Goal: Information Seeking & Learning: Learn about a topic

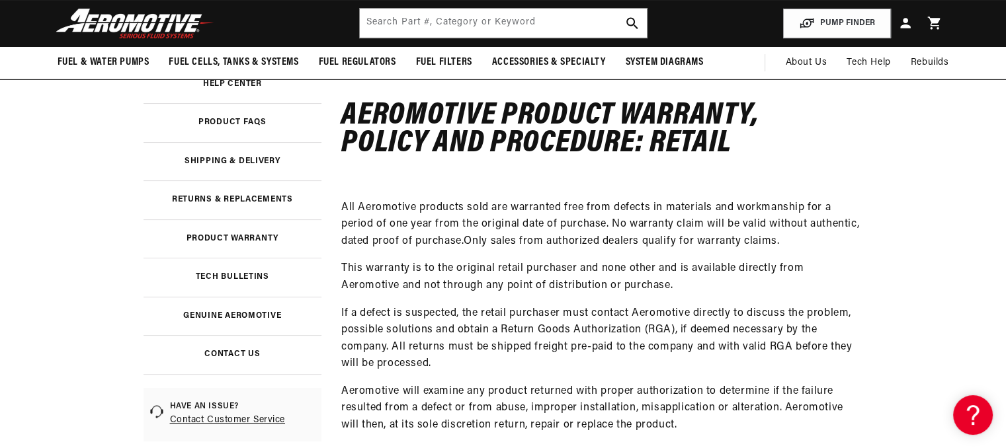
scroll to position [198, 0]
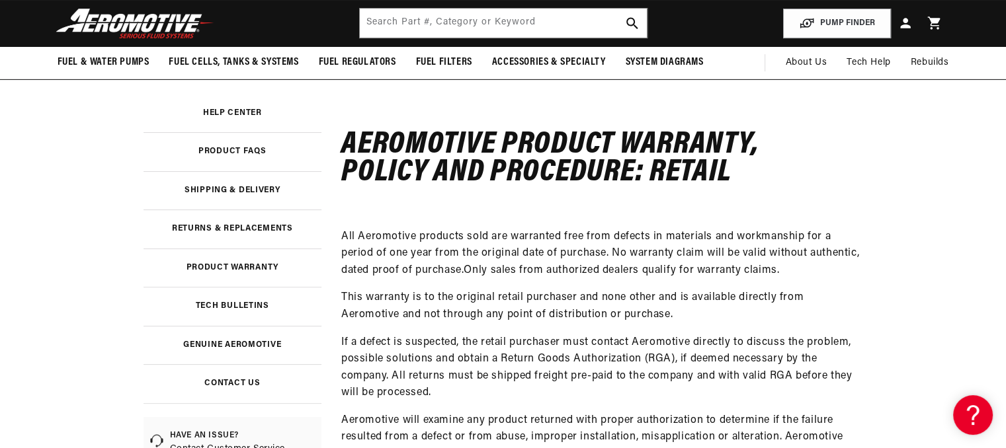
click at [249, 263] on link "Product Warranty" at bounding box center [232, 268] width 179 height 39
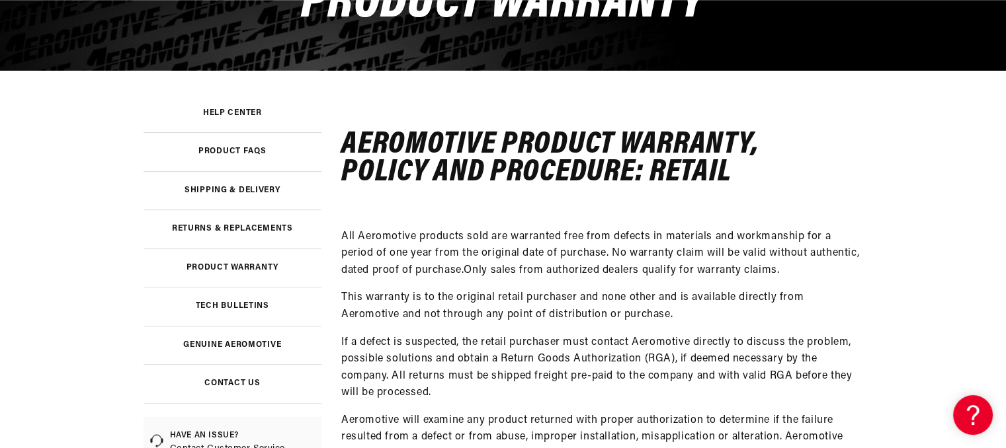
click at [259, 228] on h3 "Returns & Replacements" at bounding box center [232, 228] width 121 height 7
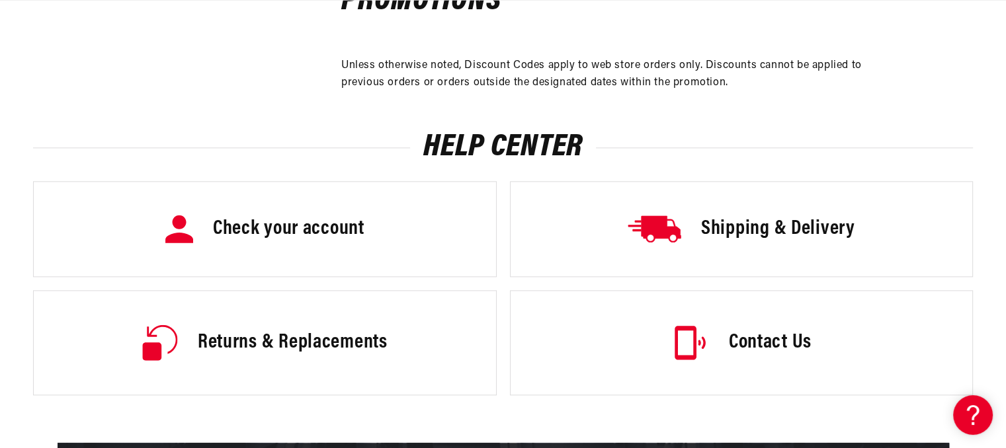
scroll to position [1719, 0]
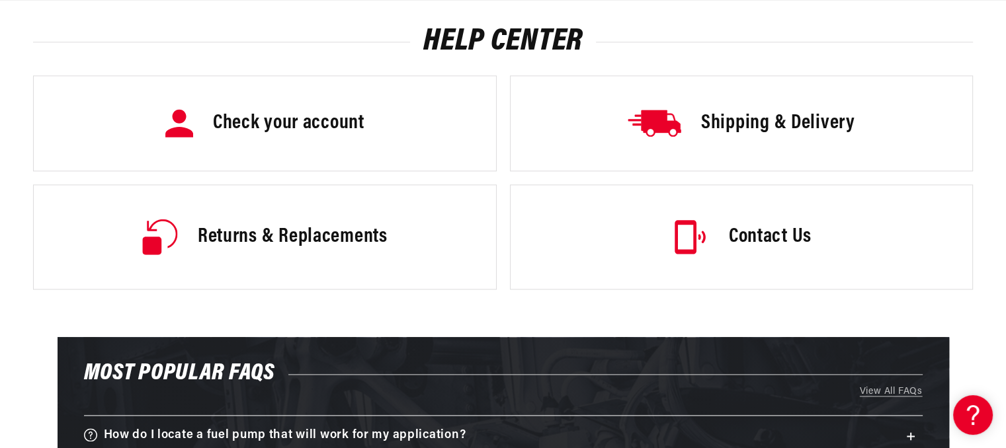
click at [315, 110] on h3 "Check your account" at bounding box center [288, 124] width 151 height 28
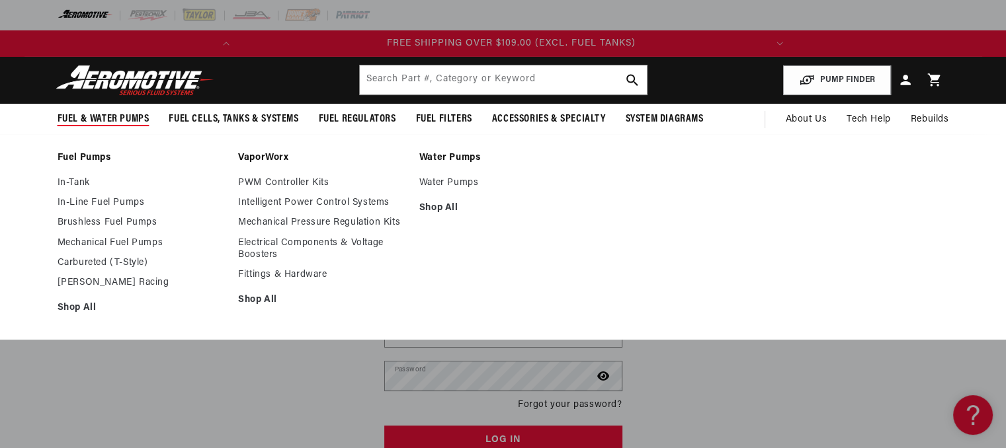
scroll to position [0, 523]
click at [105, 199] on link "In-Line Fuel Pumps" at bounding box center [142, 203] width 168 height 12
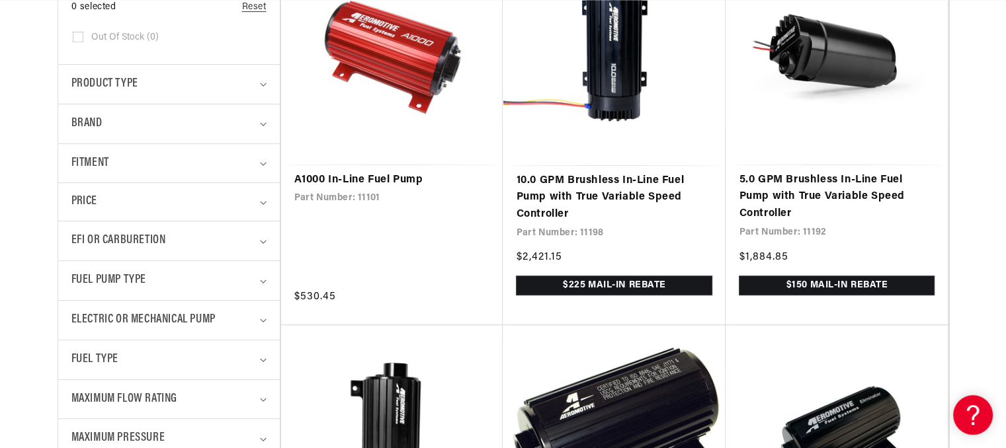
scroll to position [595, 0]
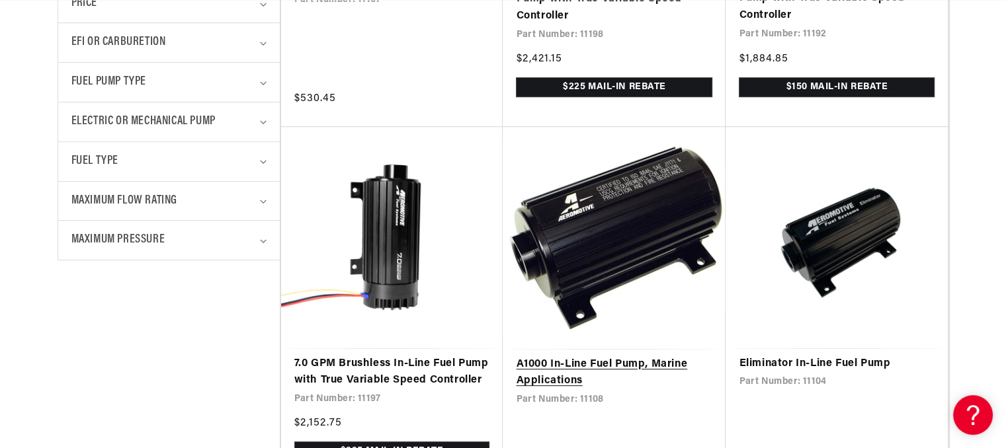
click at [603, 359] on link "A1000 In-Line Fuel Pump, Marine Applications" at bounding box center [614, 373] width 196 height 34
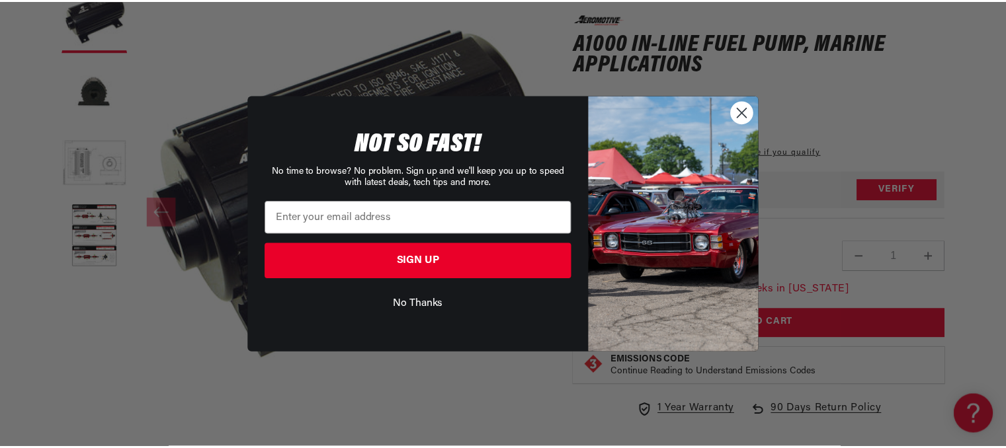
scroll to position [0, 523]
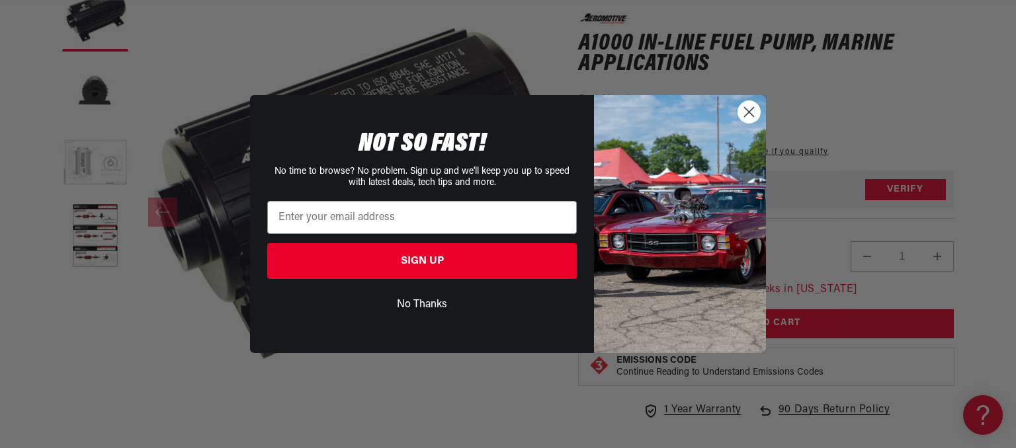
click at [746, 114] on icon "Close dialog" at bounding box center [749, 111] width 9 height 9
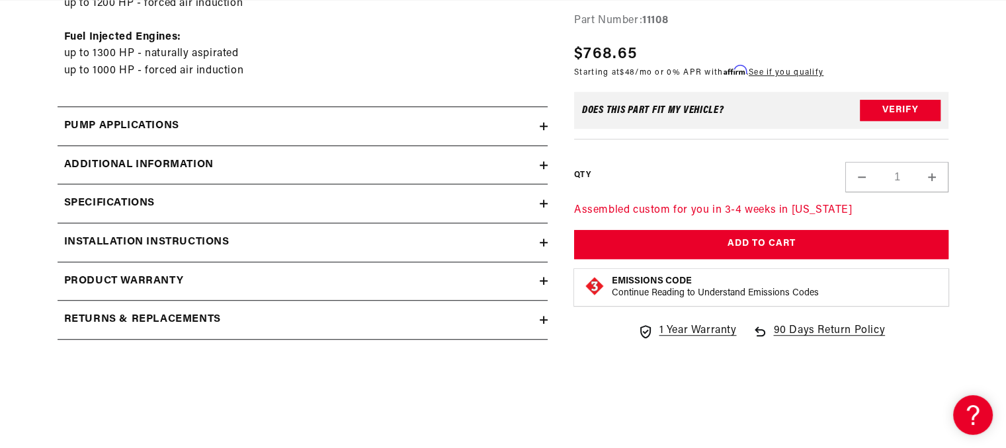
scroll to position [0, 0]
click at [135, 280] on h2 "Product warranty" at bounding box center [124, 281] width 120 height 17
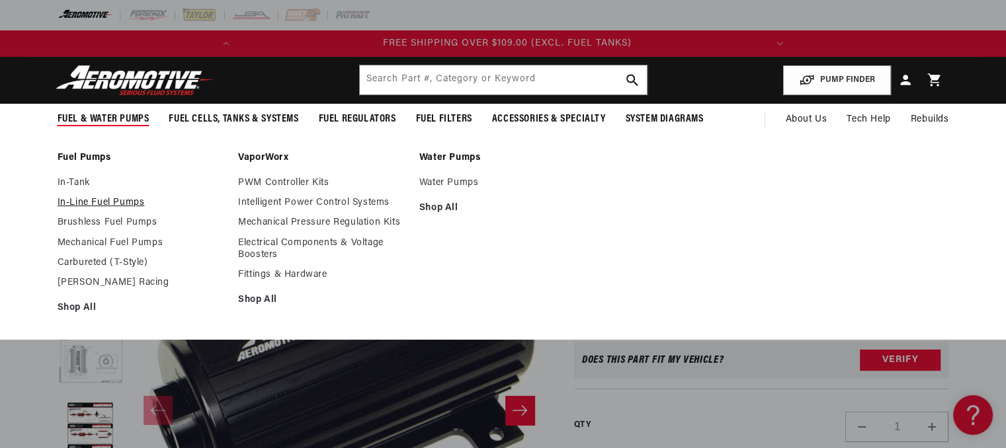
click at [116, 200] on link "In-Line Fuel Pumps" at bounding box center [142, 203] width 168 height 12
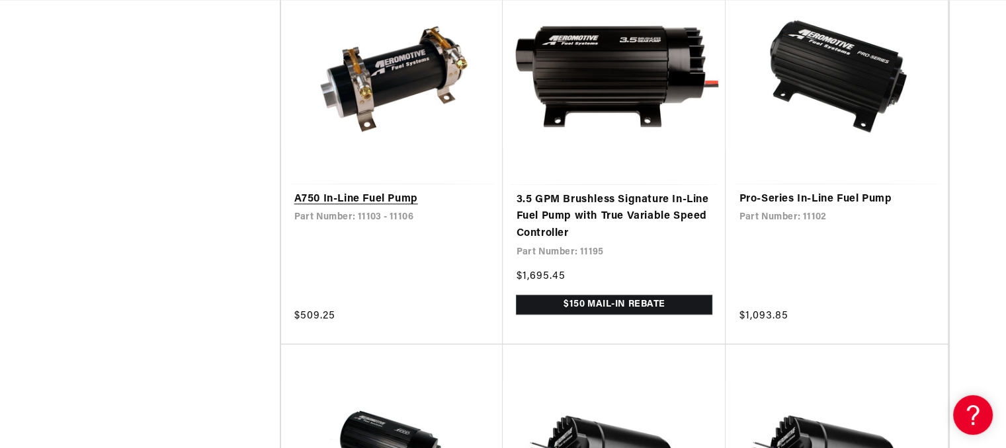
scroll to position [0, 98]
click at [359, 208] on link "A750 In-Line Fuel Pump" at bounding box center [392, 199] width 196 height 17
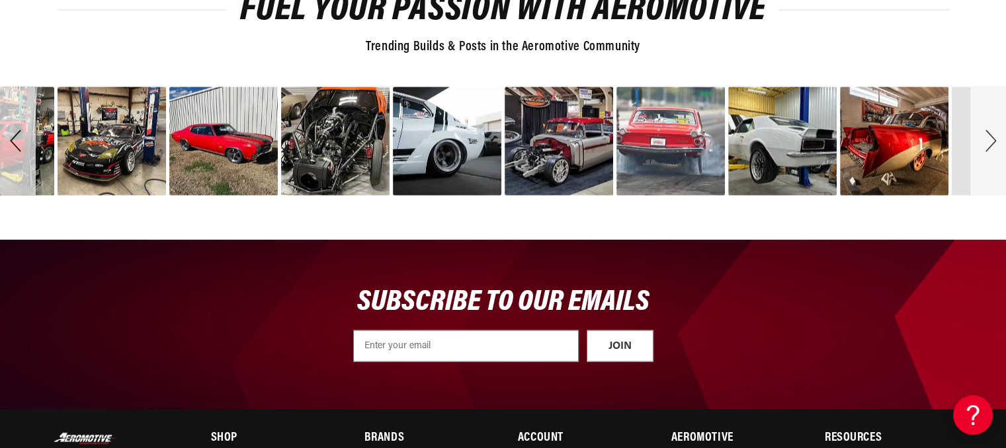
scroll to position [0, 371]
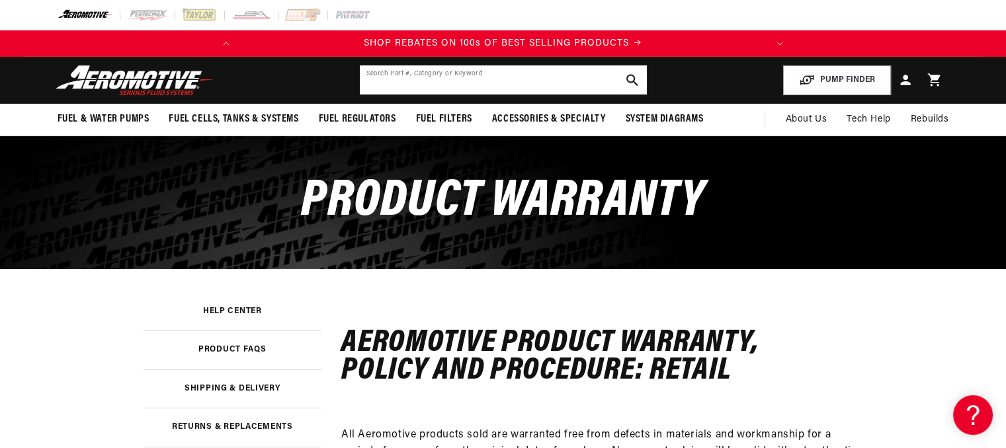
click at [486, 75] on input "text" at bounding box center [503, 79] width 287 height 29
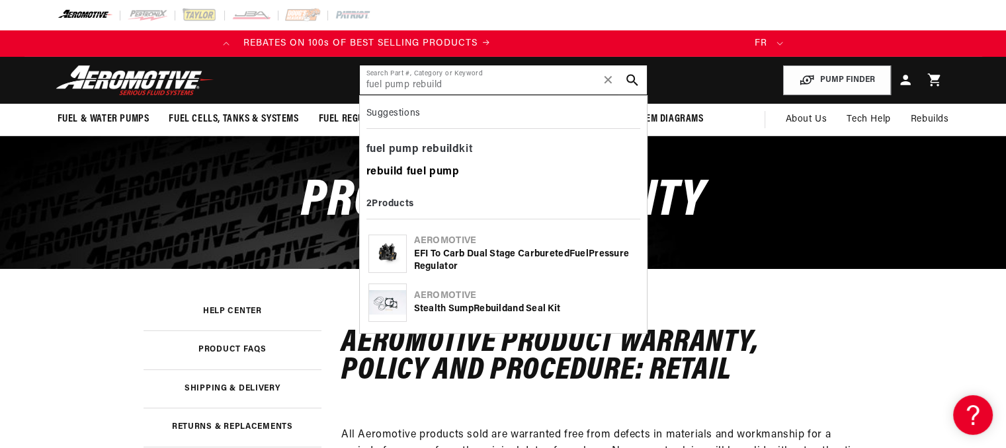
type input "fuel pump rebuild"
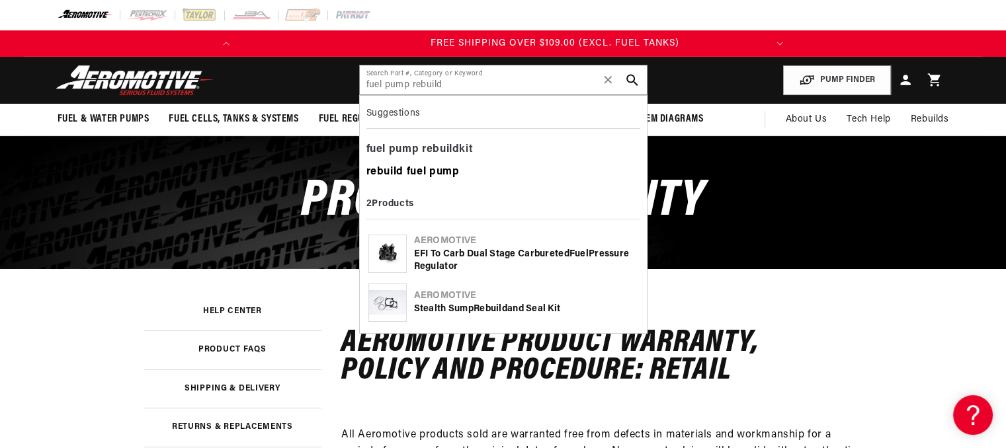
click at [434, 173] on b "pump" at bounding box center [444, 172] width 30 height 11
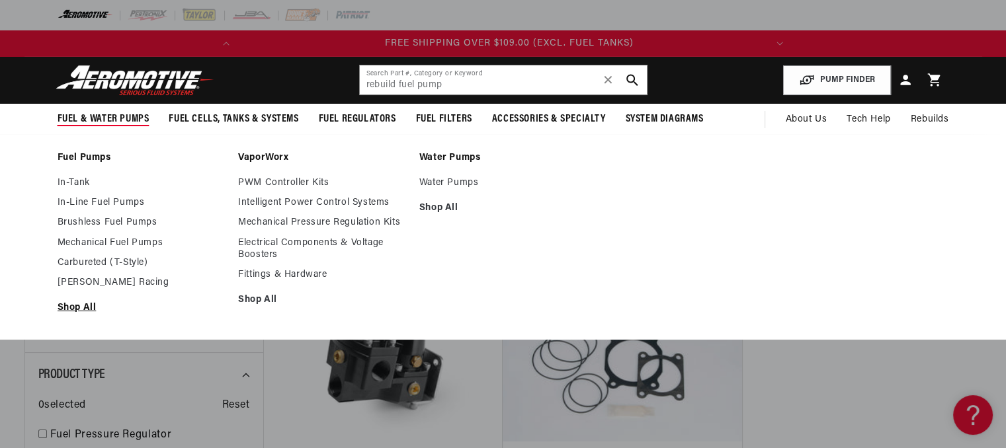
scroll to position [0, 523]
click at [83, 305] on link "Shop All" at bounding box center [142, 308] width 168 height 12
